Goal: Information Seeking & Learning: Check status

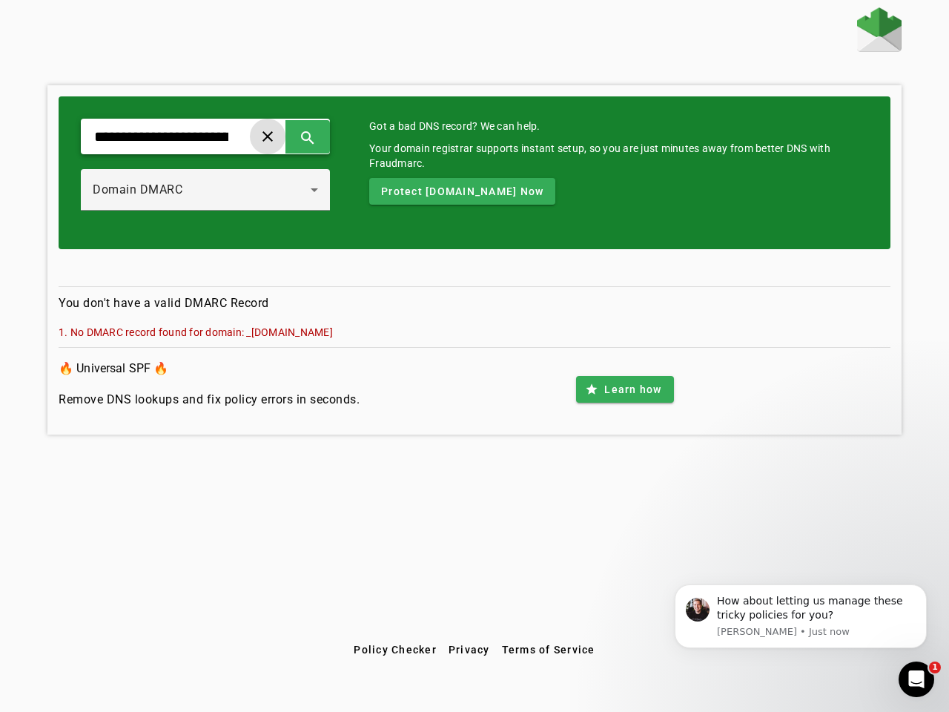
click at [285, 136] on span at bounding box center [268, 137] width 36 height 36
click at [325, 136] on span at bounding box center [308, 137] width 36 height 36
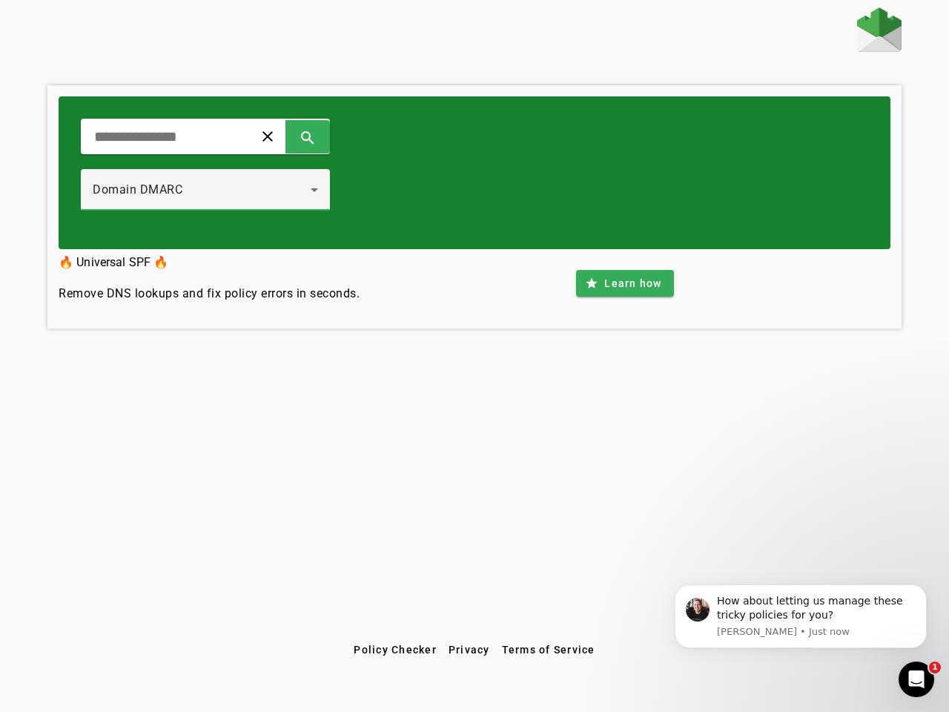
click at [221, 190] on div "Domain DMARC" at bounding box center [202, 190] width 218 height 18
click at [529, 191] on div "clear search Domain DMARC" at bounding box center [475, 172] width 832 height 153
click at [624, 389] on div "clear search Domain DMARC 🔥 Universal SPF 🔥 Remove DNS lookups and fix policy e…" at bounding box center [474, 321] width 949 height 629
click at [394, 649] on span "Policy Checker" at bounding box center [395, 650] width 83 height 12
click at [469, 649] on span "Privacy" at bounding box center [470, 650] width 42 height 12
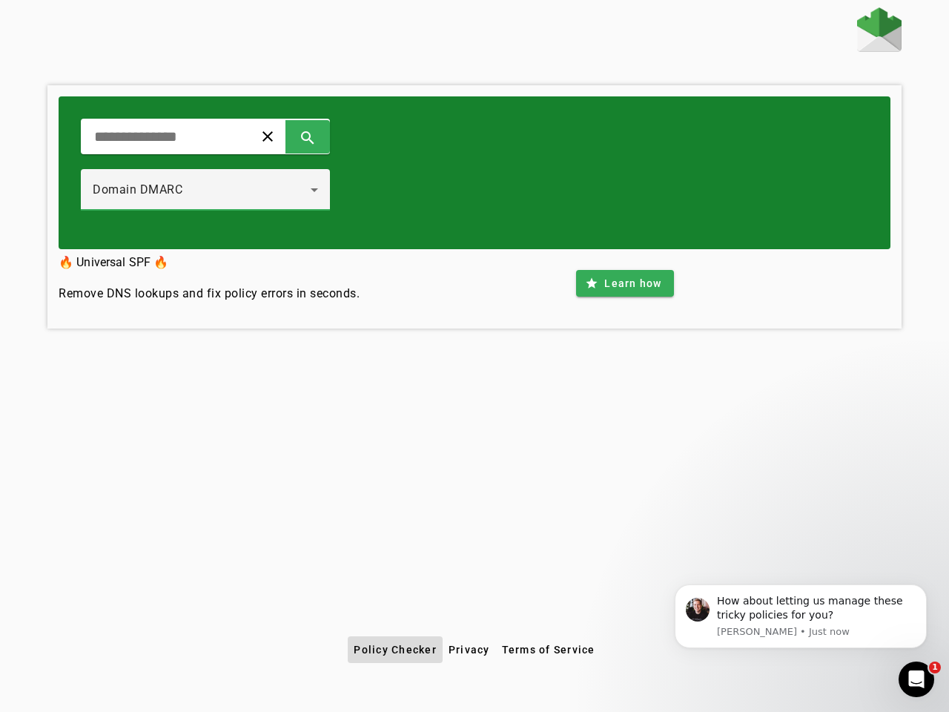
click at [548, 649] on span "Terms of Service" at bounding box center [548, 650] width 93 height 12
click at [801, 616] on div "How about letting us manage these tricky policies for you?" at bounding box center [816, 608] width 199 height 29
